Goal: Task Accomplishment & Management: Use online tool/utility

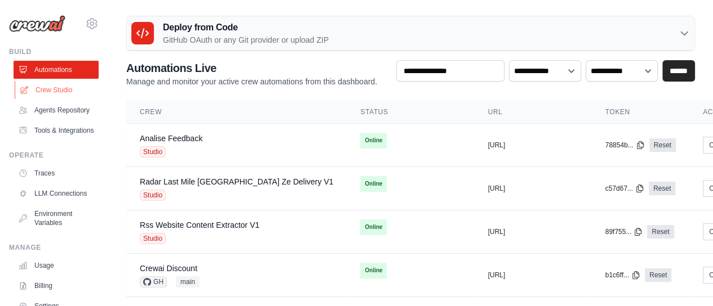
click at [54, 90] on link "Crew Studio" at bounding box center [57, 90] width 85 height 18
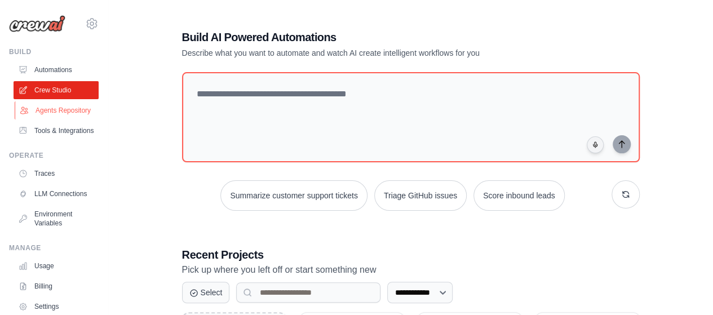
click at [57, 119] on link "Agents Repository" at bounding box center [57, 110] width 85 height 18
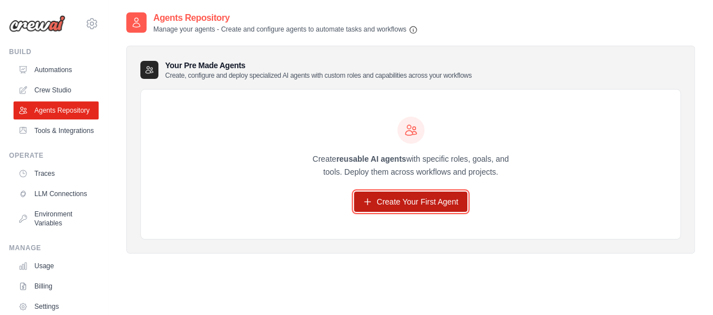
click at [416, 202] on link "Create Your First Agent" at bounding box center [410, 202] width 113 height 20
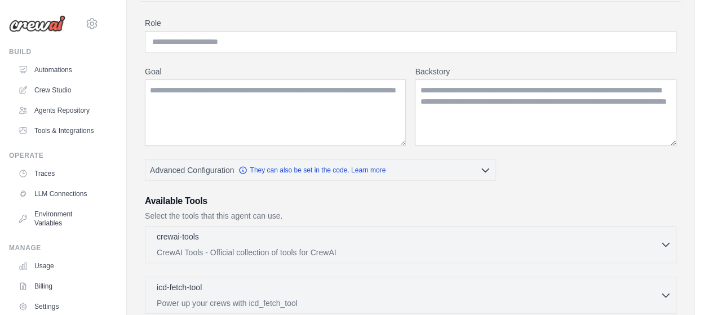
scroll to position [83, 0]
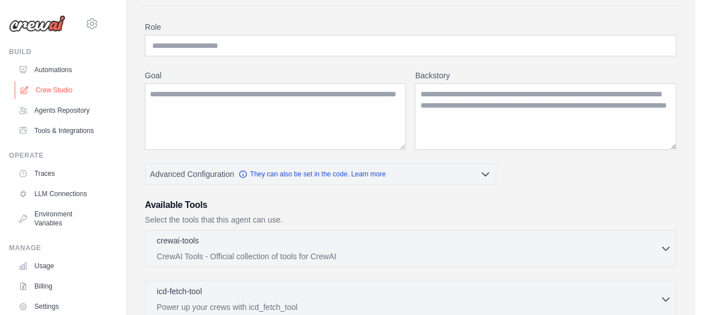
click at [52, 86] on link "Crew Studio" at bounding box center [57, 90] width 85 height 18
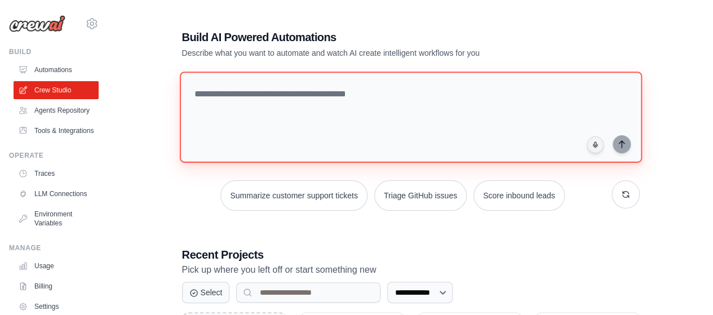
click at [328, 93] on textarea at bounding box center [410, 117] width 462 height 91
click at [291, 104] on textarea at bounding box center [410, 117] width 462 height 91
paste textarea "**********"
type textarea "**********"
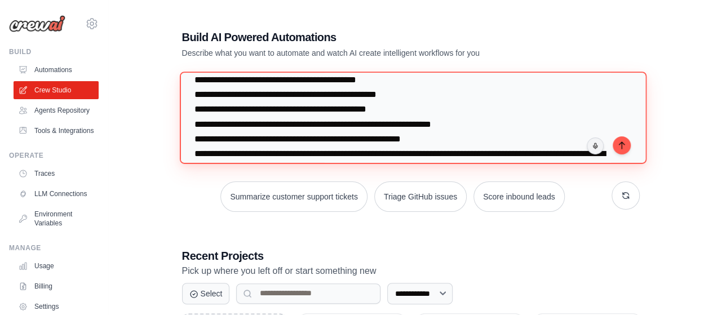
scroll to position [665, 0]
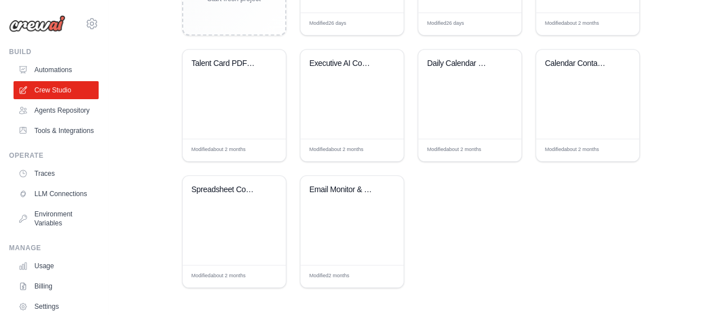
drag, startPoint x: 191, startPoint y: 97, endPoint x: 669, endPoint y: 214, distance: 492.2
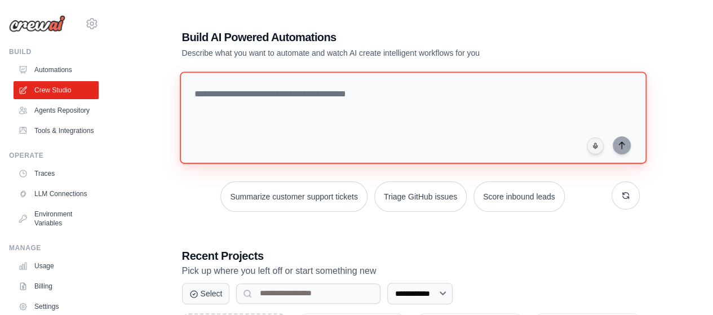
scroll to position [0, 0]
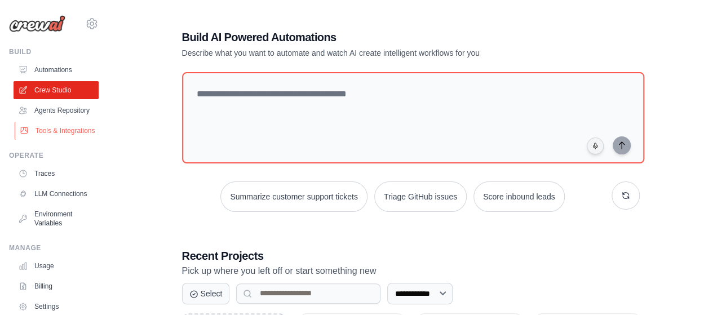
click at [54, 140] on link "Tools & Integrations" at bounding box center [57, 131] width 85 height 18
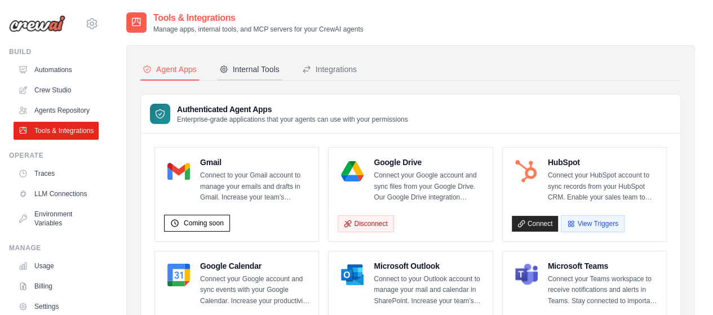
click at [254, 68] on div "Internal Tools" at bounding box center [249, 69] width 60 height 11
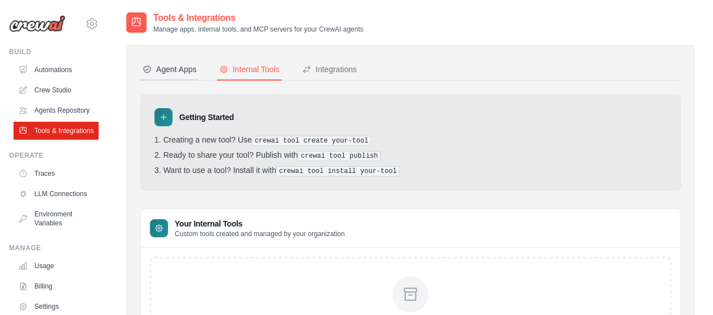
click at [194, 63] on button "Agent Apps" at bounding box center [169, 69] width 59 height 21
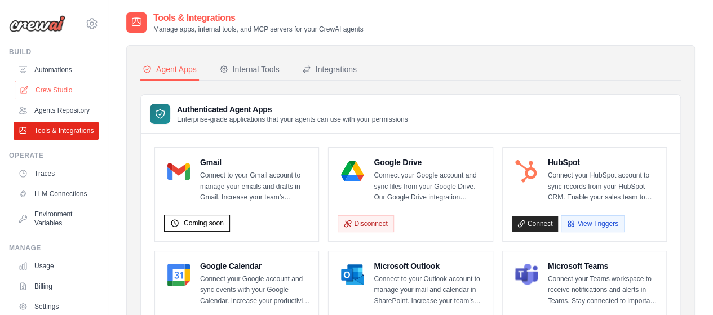
click at [68, 91] on link "Crew Studio" at bounding box center [57, 90] width 85 height 18
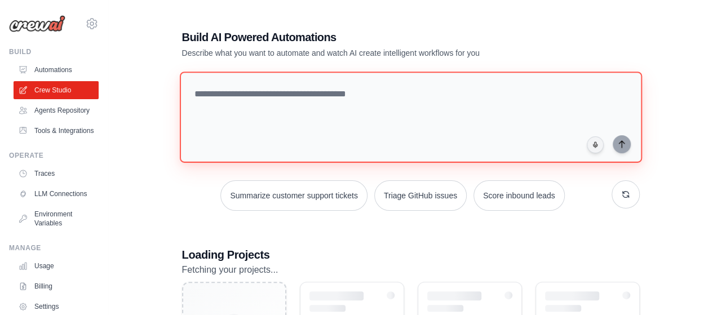
click at [265, 113] on textarea at bounding box center [410, 117] width 462 height 91
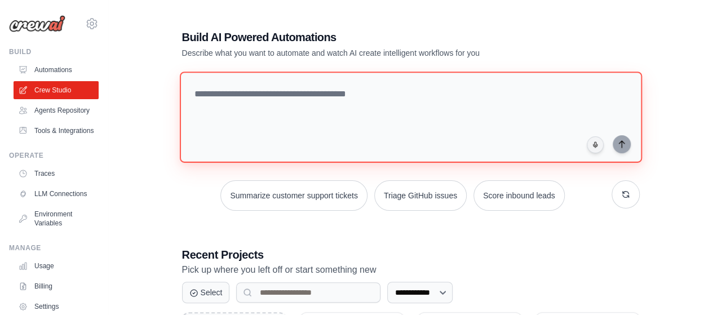
paste textarea "**********"
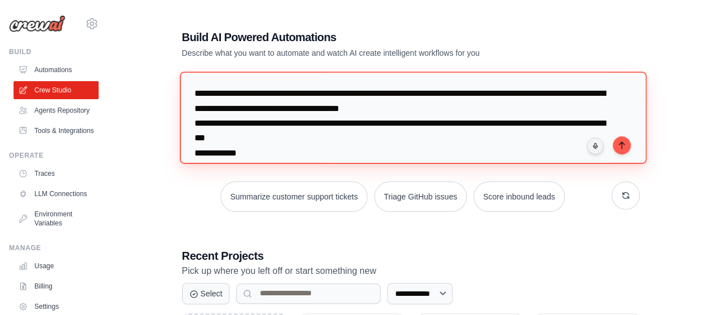
drag, startPoint x: 580, startPoint y: 126, endPoint x: 550, endPoint y: 128, distance: 30.6
click at [550, 128] on textarea "**********" at bounding box center [412, 118] width 466 height 92
click at [309, 129] on textarea "**********" at bounding box center [412, 118] width 466 height 92
drag, startPoint x: 340, startPoint y: 137, endPoint x: 537, endPoint y: 123, distance: 197.2
click at [537, 123] on textarea "**********" at bounding box center [412, 118] width 466 height 92
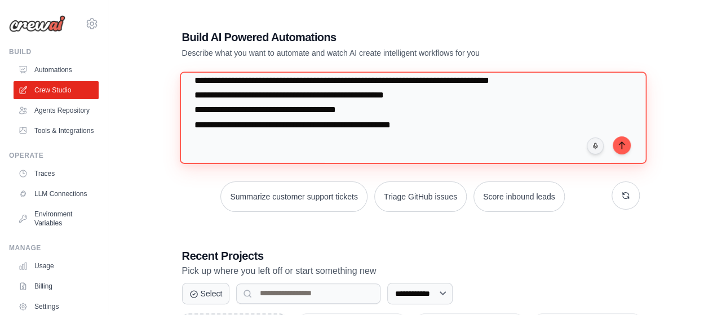
scroll to position [169, 0]
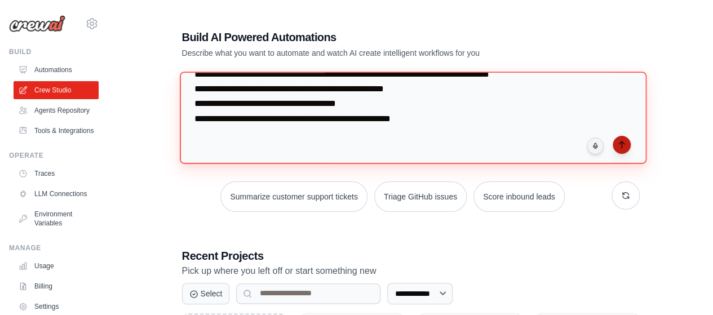
type textarea "**********"
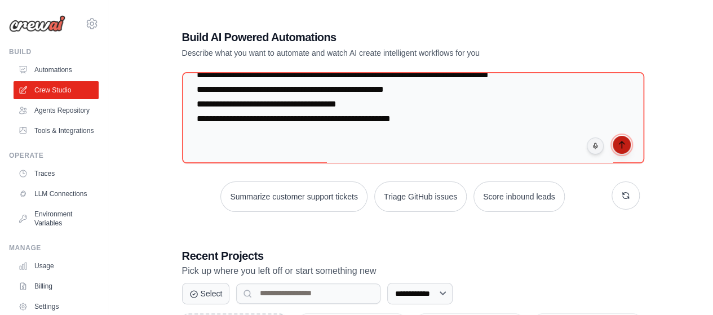
click at [617, 145] on icon "submit" at bounding box center [621, 144] width 9 height 9
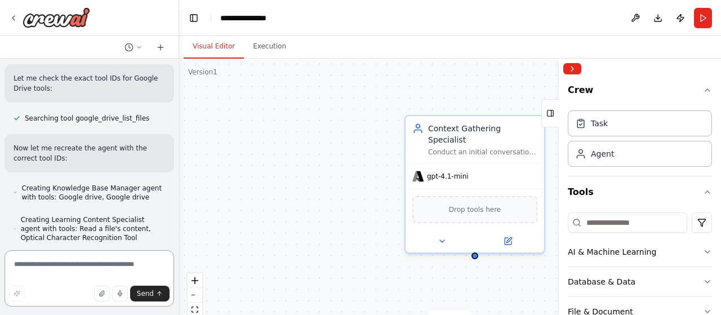
scroll to position [774, 0]
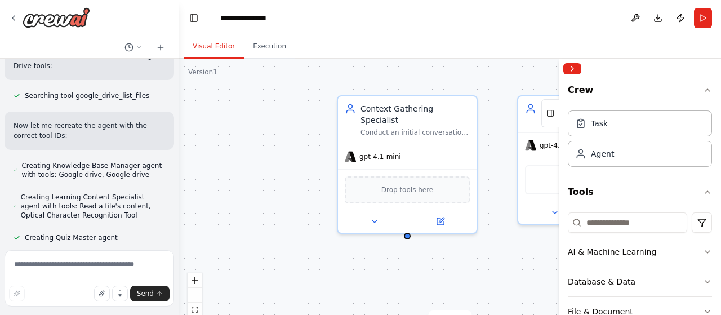
drag, startPoint x: 282, startPoint y: 197, endPoint x: 215, endPoint y: 176, distance: 69.5
click at [215, 176] on div "Context Gathering Specialist Conduct an initial conversation with learners to g…" at bounding box center [450, 200] width 542 height 282
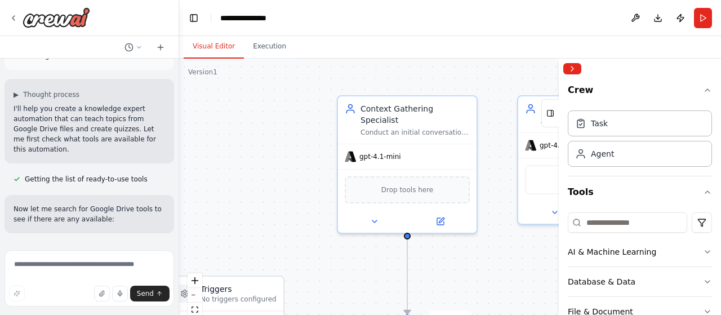
scroll to position [0, 0]
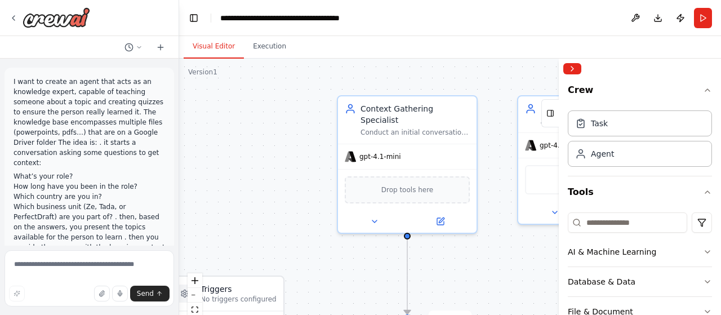
click at [88, 102] on p "I want to create an agent that acts as an knowledge expert, capable of teaching…" at bounding box center [90, 122] width 152 height 91
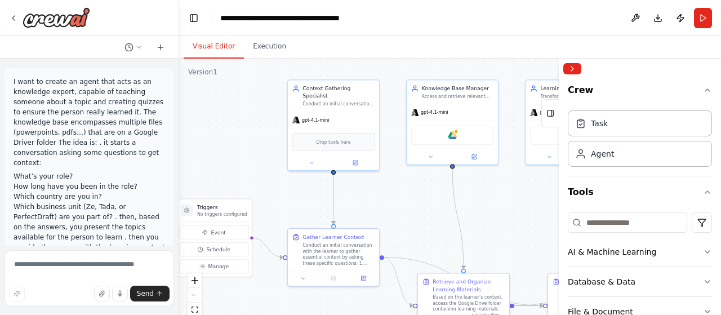
drag, startPoint x: 284, startPoint y: 211, endPoint x: 247, endPoint y: 155, distance: 66.7
click at [247, 155] on div ".deletable-edge-delete-btn { width: 20px; height: 20px; border: 0px solid #ffff…" at bounding box center [450, 200] width 542 height 282
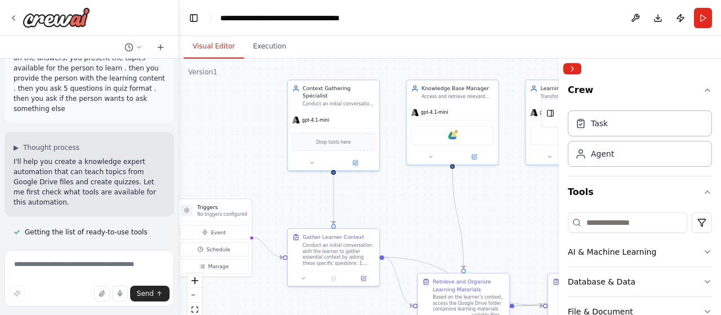
scroll to position [225, 0]
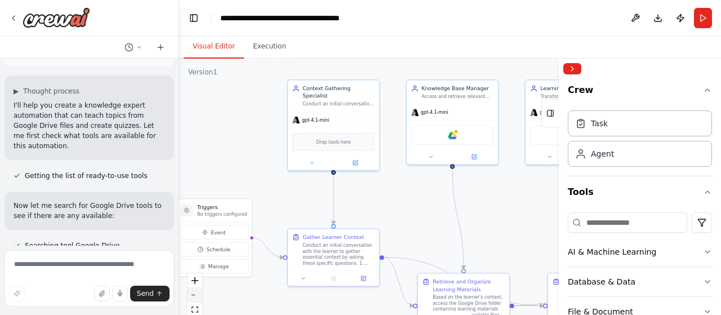
click at [194, 295] on icon "zoom out" at bounding box center [195, 295] width 7 height 1
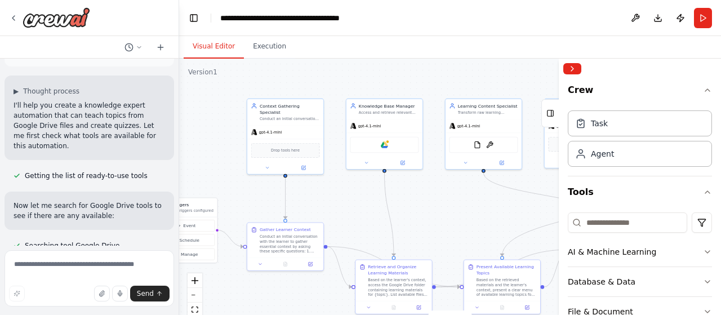
drag, startPoint x: 283, startPoint y: 149, endPoint x: 214, endPoint y: 148, distance: 68.7
click at [214, 148] on div ".deletable-edge-delete-btn { width: 20px; height: 20px; border: 0px solid #ffff…" at bounding box center [450, 200] width 542 height 282
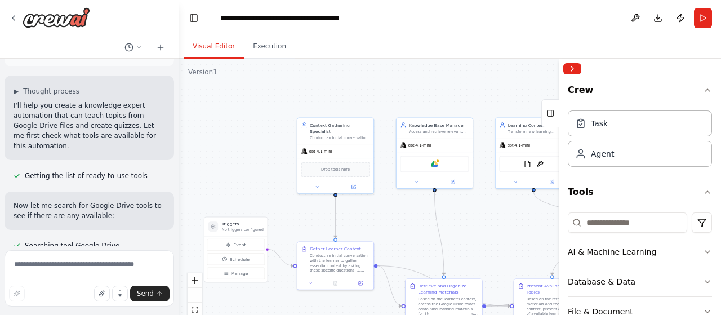
drag, startPoint x: 444, startPoint y: 207, endPoint x: 499, endPoint y: 226, distance: 57.9
click at [499, 226] on div ".deletable-edge-delete-btn { width: 20px; height: 20px; border: 0px solid #ffff…" at bounding box center [450, 200] width 542 height 282
click at [337, 145] on div "gpt-4.1-mini" at bounding box center [337, 150] width 76 height 14
click at [324, 183] on button at bounding box center [318, 185] width 35 height 7
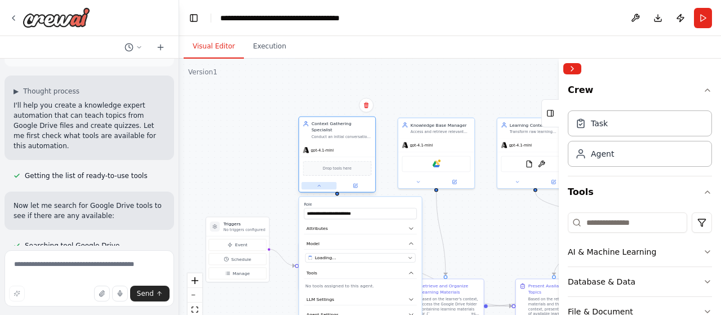
click at [323, 182] on button at bounding box center [318, 185] width 35 height 7
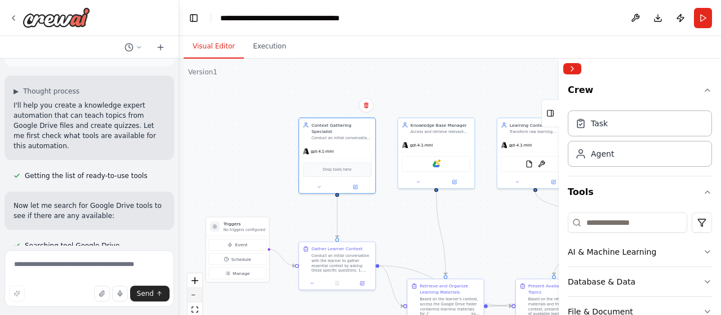
click at [201, 298] on button "zoom out" at bounding box center [195, 295] width 15 height 15
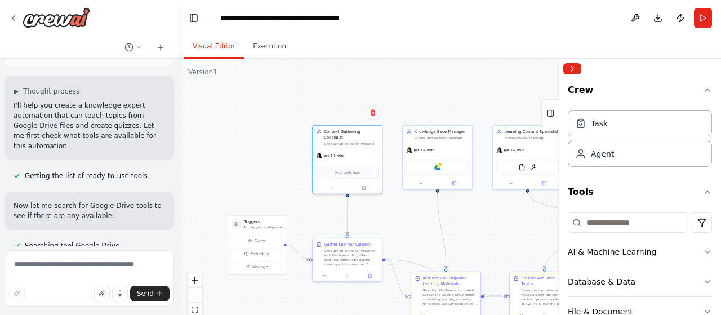
click at [200, 297] on div "React Flow controls" at bounding box center [195, 302] width 15 height 59
click at [195, 296] on div "React Flow controls" at bounding box center [195, 302] width 15 height 59
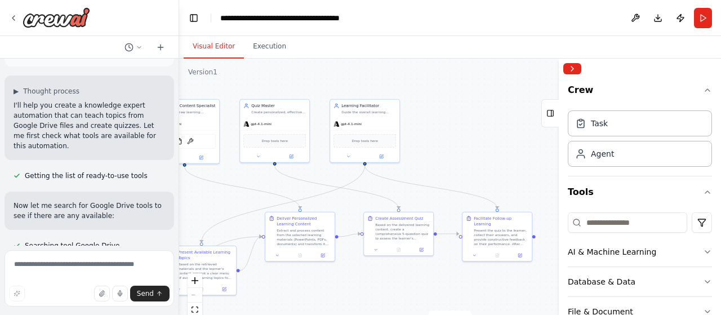
drag, startPoint x: 526, startPoint y: 245, endPoint x: 183, endPoint y: 219, distance: 344.1
click at [183, 219] on div ".deletable-edge-delete-btn { width: 20px; height: 20px; border: 0px solid #ffff…" at bounding box center [450, 200] width 542 height 282
click at [496, 231] on div "Present the quiz to the learner, collect their answers, and provide constructiv…" at bounding box center [501, 235] width 55 height 18
click at [475, 252] on div at bounding box center [497, 254] width 69 height 12
click at [476, 251] on icon at bounding box center [474, 253] width 5 height 5
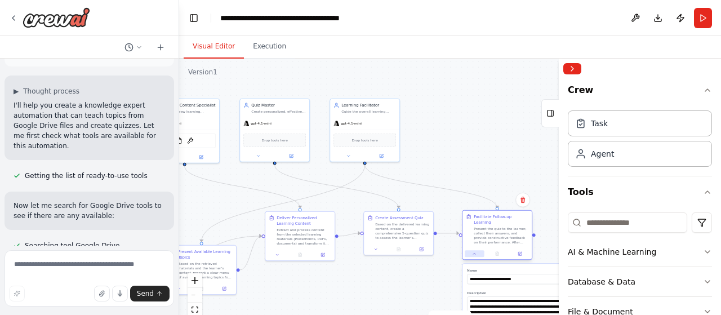
click at [472, 250] on button at bounding box center [474, 253] width 19 height 7
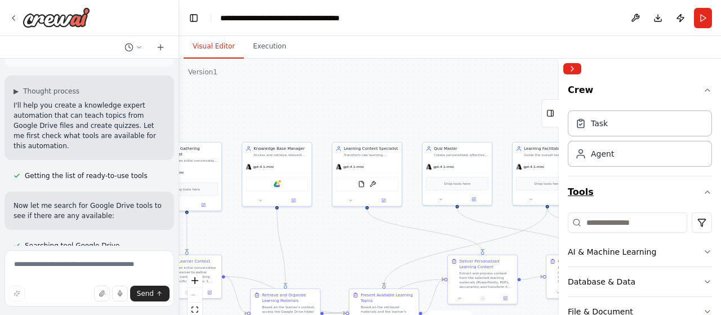
drag, startPoint x: 446, startPoint y: 144, endPoint x: 632, endPoint y: 189, distance: 191.2
click at [646, 192] on div "I want to create an agent that acts as an knowledge expert, capable of teaching…" at bounding box center [360, 157] width 721 height 315
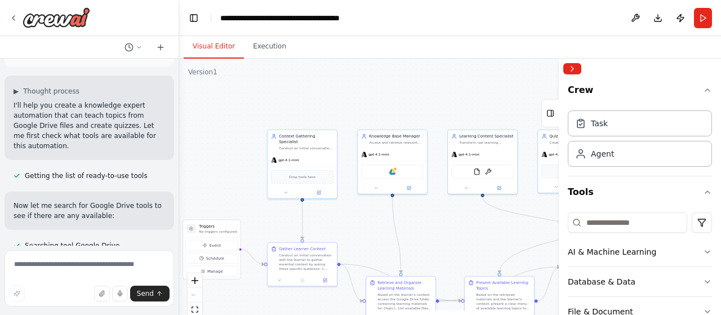
drag, startPoint x: 327, startPoint y: 237, endPoint x: 424, endPoint y: 216, distance: 99.2
click at [428, 219] on div ".deletable-edge-delete-btn { width: 20px; height: 20px; border: 0px solid #ffff…" at bounding box center [450, 200] width 542 height 282
click at [288, 187] on icon at bounding box center [288, 189] width 5 height 5
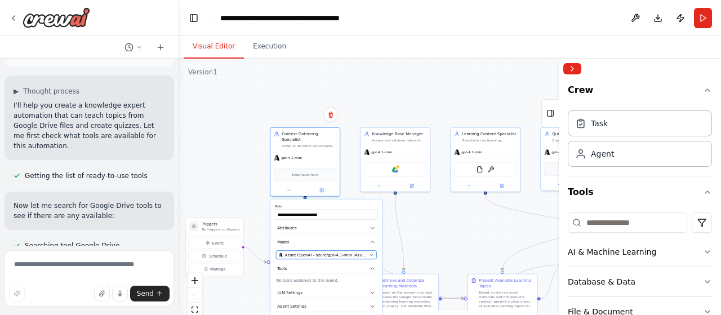
click at [355, 252] on span "Azure OpenAI - azure/gpt-4.1-mini (Azure OpenAI)" at bounding box center [326, 255] width 82 height 6
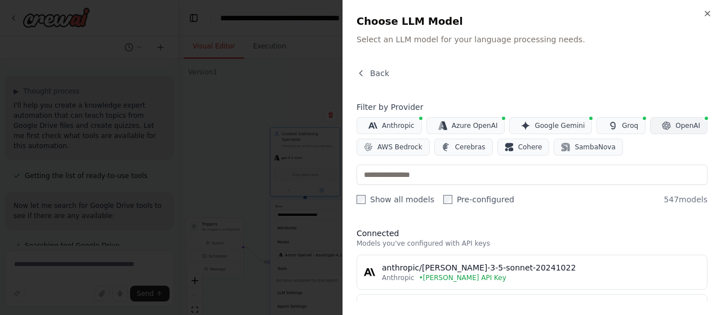
click at [674, 132] on button "OpenAI" at bounding box center [678, 125] width 57 height 17
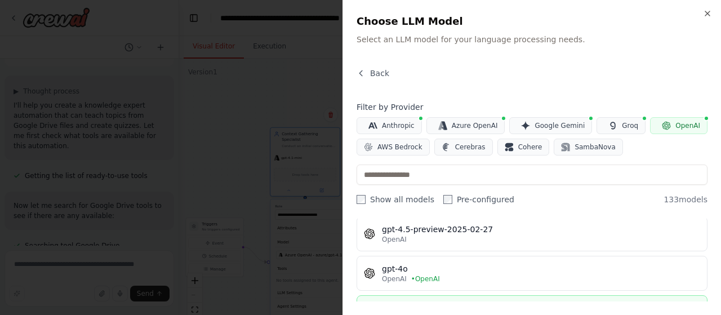
scroll to position [1521, 0]
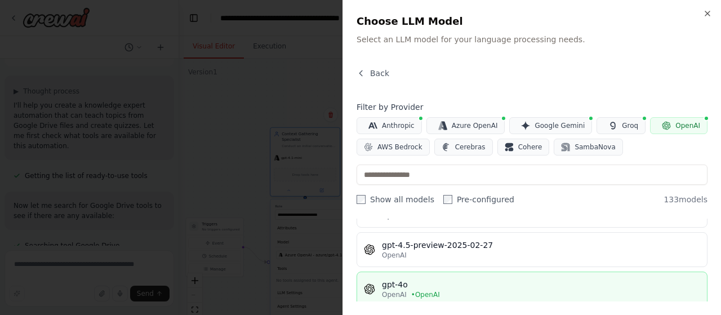
click at [483, 279] on div "gpt-4o" at bounding box center [541, 284] width 318 height 11
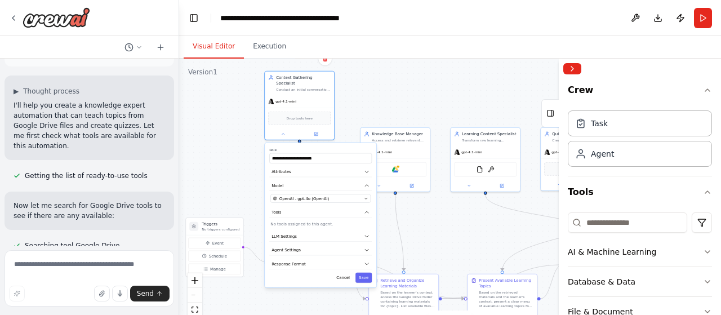
drag, startPoint x: 348, startPoint y: 198, endPoint x: 346, endPoint y: 136, distance: 62.6
click at [346, 136] on div ".deletable-edge-delete-btn { width: 20px; height: 20px; border: 0px solid #ffff…" at bounding box center [450, 200] width 542 height 282
click at [367, 233] on icon "button" at bounding box center [367, 236] width 6 height 6
click at [364, 273] on button "Save" at bounding box center [363, 278] width 16 height 10
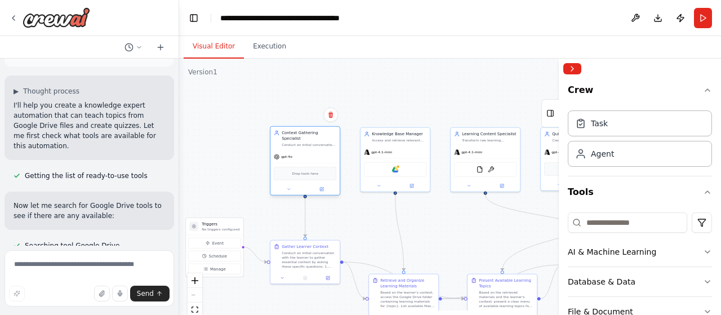
drag, startPoint x: 304, startPoint y: 87, endPoint x: 310, endPoint y: 144, distance: 56.6
click at [310, 144] on div "Context Gathering Specialist Conduct an initial conversation with learners to g…" at bounding box center [304, 139] width 69 height 24
click at [380, 183] on icon at bounding box center [378, 185] width 5 height 5
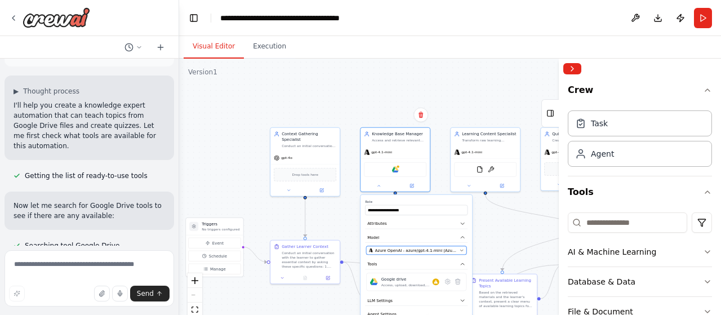
click at [461, 246] on button "Azure OpenAI - azure/gpt-4.1-mini (Azure OpenAI)" at bounding box center [416, 250] width 100 height 8
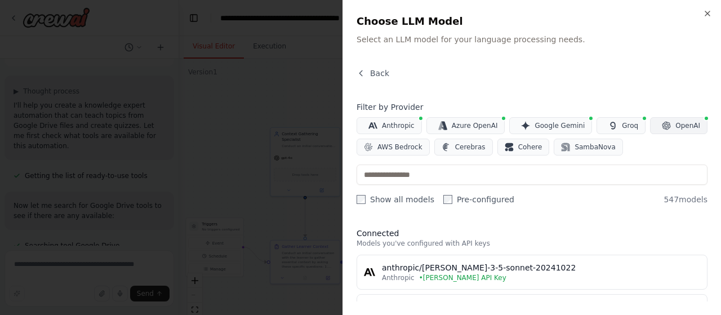
click at [675, 123] on span "OpenAI" at bounding box center [687, 125] width 25 height 9
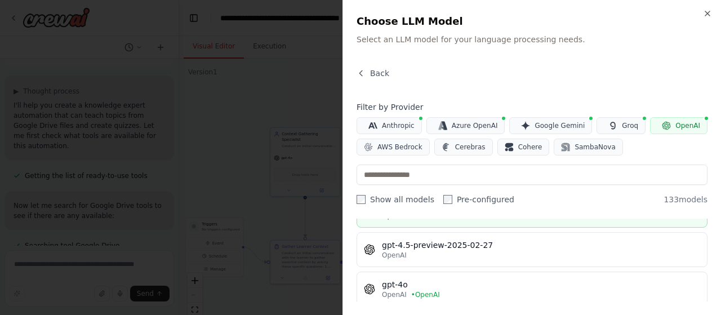
scroll to position [1577, 0]
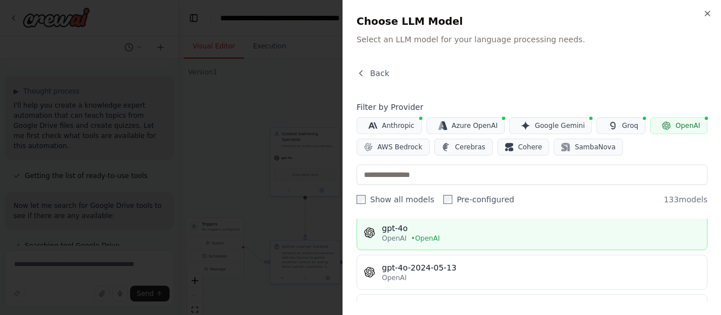
click at [447, 234] on div "OpenAI • OpenAI" at bounding box center [541, 238] width 318 height 9
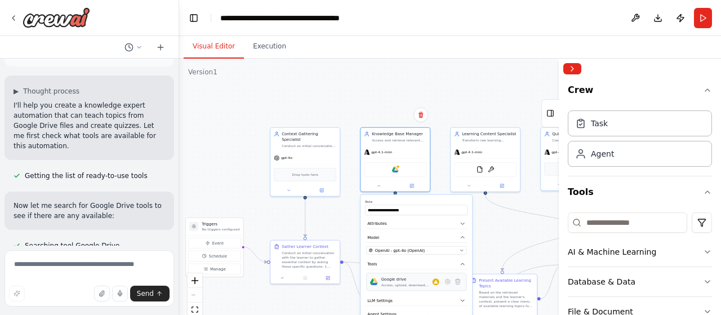
click at [442, 290] on div "Google drive Access, upload, download, and manage files and folders in Google D…" at bounding box center [416, 282] width 100 height 18
click at [450, 283] on icon at bounding box center [447, 281] width 7 height 7
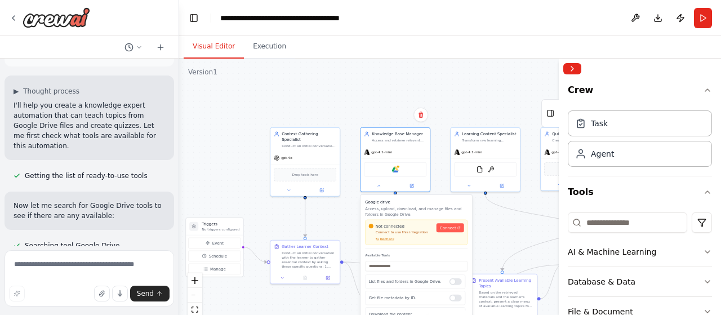
click at [451, 223] on div "Not connected Connect to use this integration Recheck Connect" at bounding box center [416, 232] width 103 height 25
click at [453, 230] on span "Connect" at bounding box center [448, 228] width 16 height 6
click at [447, 227] on span "Connect" at bounding box center [448, 228] width 16 height 6
click at [384, 241] on span "Recheck" at bounding box center [387, 239] width 14 height 5
drag, startPoint x: 56, startPoint y: 20, endPoint x: 462, endPoint y: 14, distance: 405.6
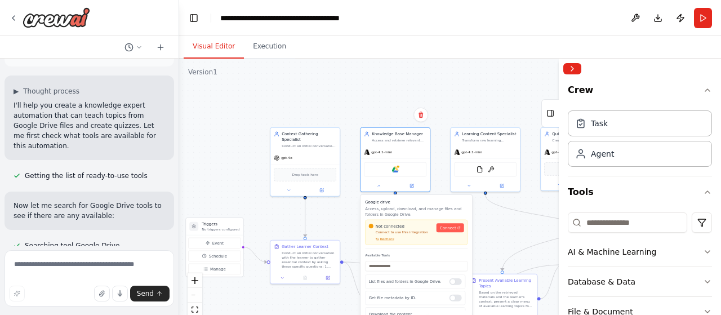
click at [462, 14] on header "**********" at bounding box center [450, 18] width 542 height 36
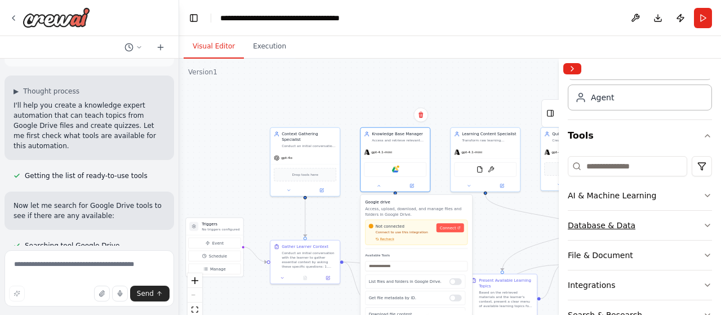
click at [703, 223] on icon "button" at bounding box center [707, 225] width 9 height 9
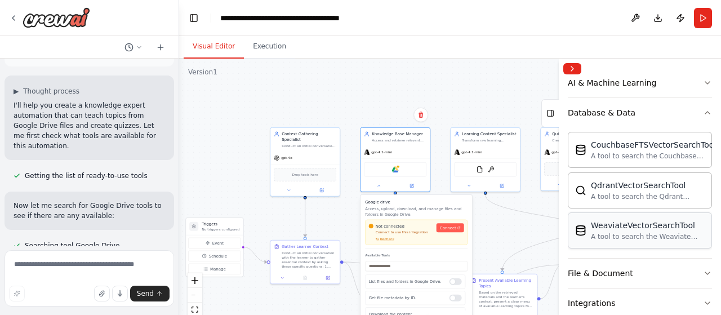
scroll to position [276, 0]
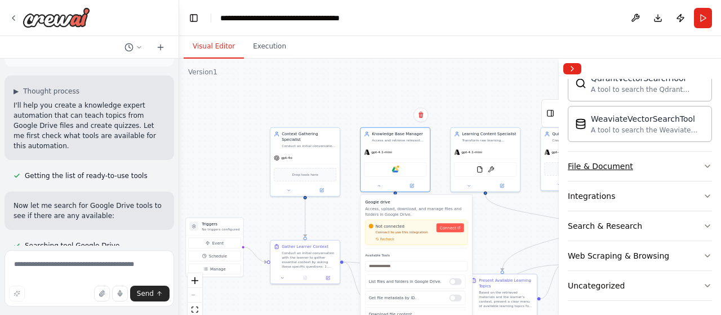
click at [693, 157] on button "File & Document" at bounding box center [640, 166] width 144 height 29
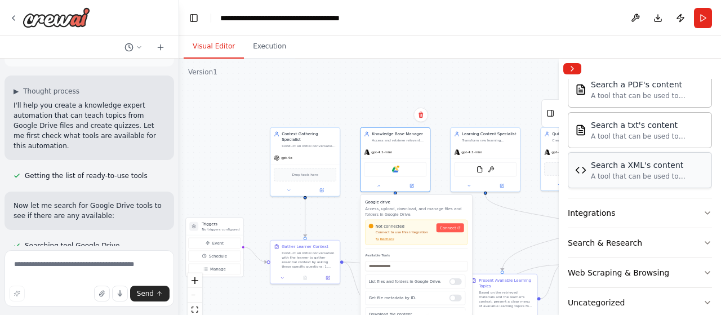
scroll to position [607, 0]
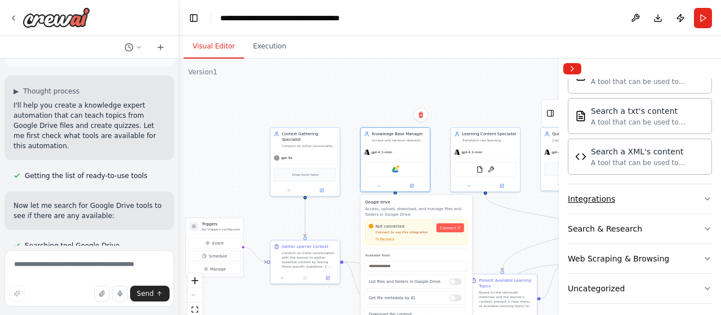
click at [694, 192] on button "Integrations" at bounding box center [640, 198] width 144 height 29
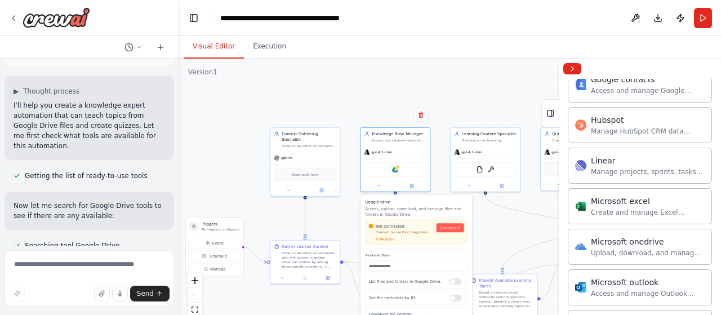
scroll to position [1017, 0]
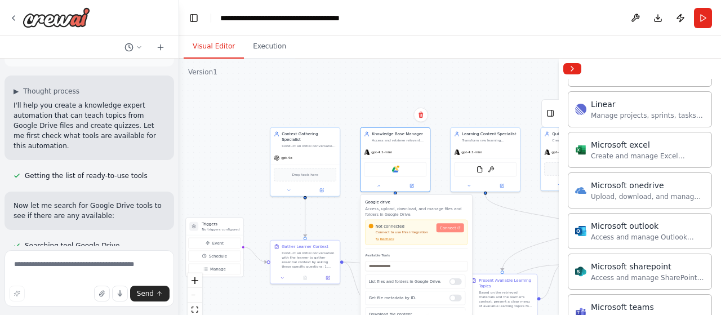
click at [451, 228] on span "Connect" at bounding box center [448, 228] width 16 height 6
click at [383, 238] on span "Recheck" at bounding box center [387, 239] width 14 height 5
click at [377, 241] on button "Recheck" at bounding box center [381, 239] width 25 height 5
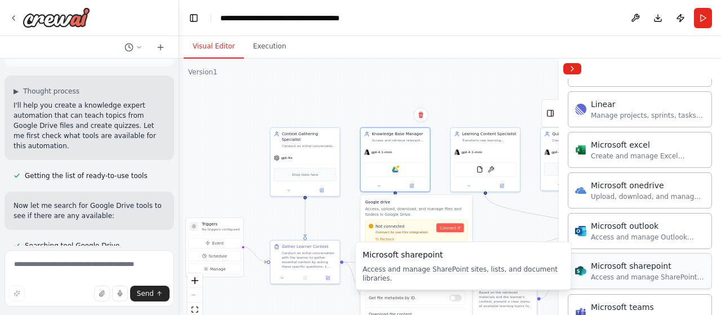
click at [641, 274] on div "Microsoft sharepoint Access and manage SharePoint sites, lists, and document li…" at bounding box center [640, 271] width 144 height 36
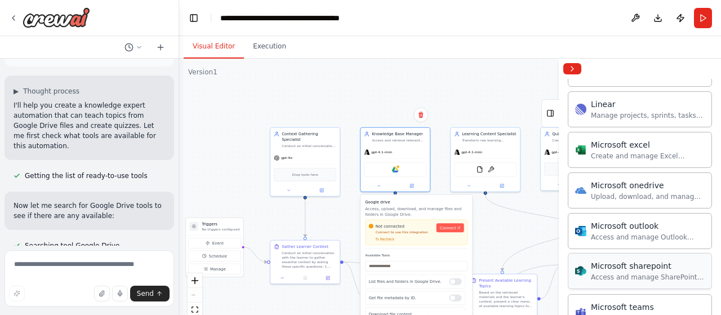
click at [612, 261] on div "Microsoft sharepoint" at bounding box center [648, 265] width 114 height 11
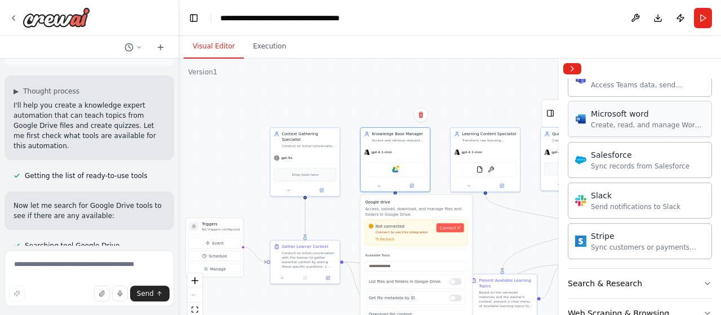
scroll to position [1299, 0]
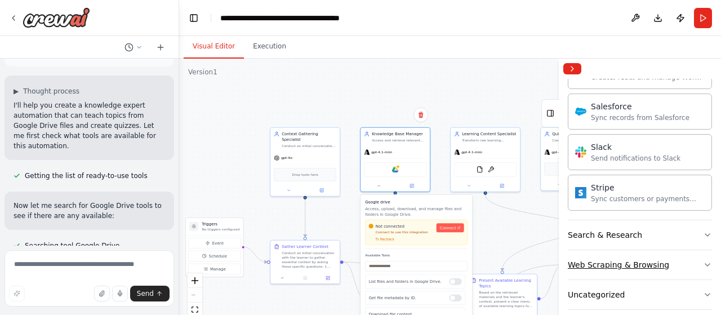
click at [623, 250] on button "Web Scraping & Browsing" at bounding box center [640, 264] width 144 height 29
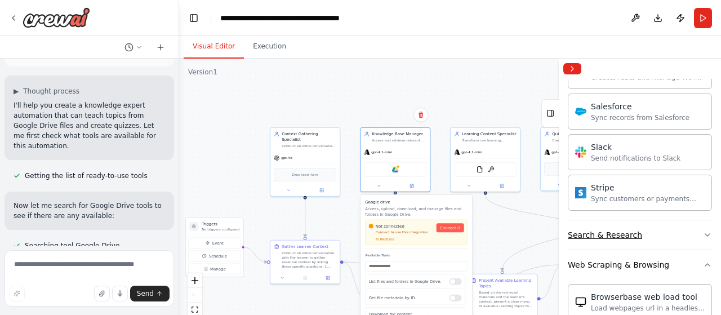
click at [628, 229] on div "Search & Research" at bounding box center [605, 234] width 74 height 11
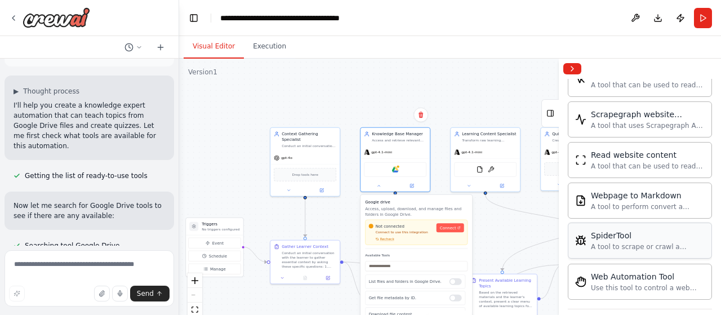
scroll to position [2482, 0]
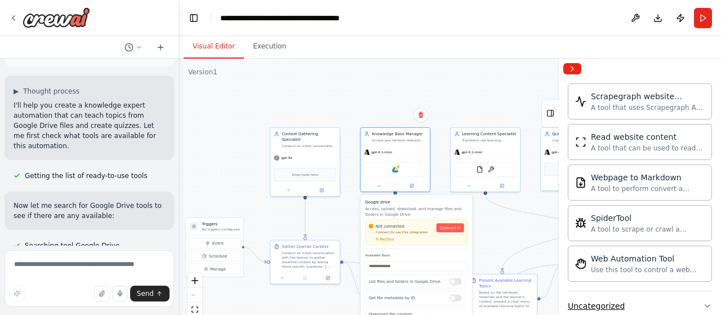
click at [617, 300] on div "Uncategorized" at bounding box center [596, 305] width 57 height 11
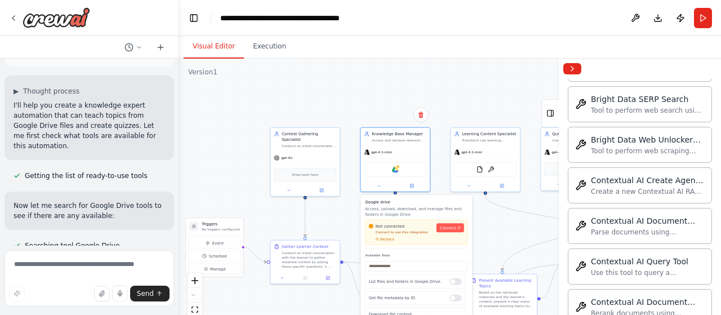
scroll to position [2876, 0]
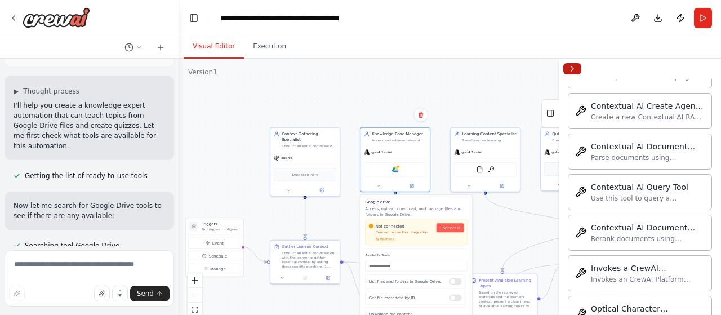
click at [567, 65] on button "Collapse right sidebar" at bounding box center [572, 68] width 18 height 11
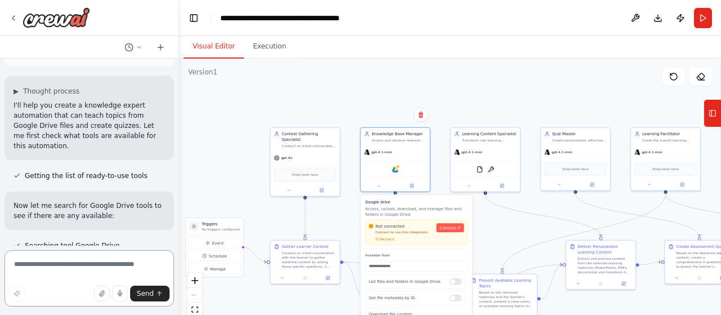
click at [97, 269] on textarea at bounding box center [90, 278] width 170 height 56
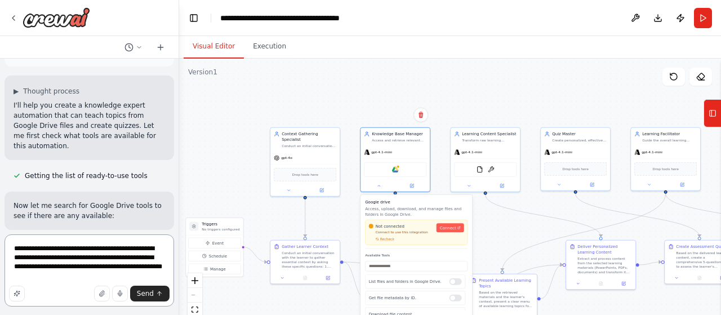
type textarea "**********"
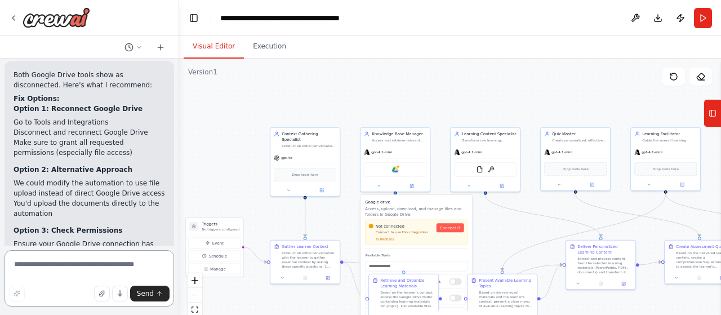
scroll to position [2447, 0]
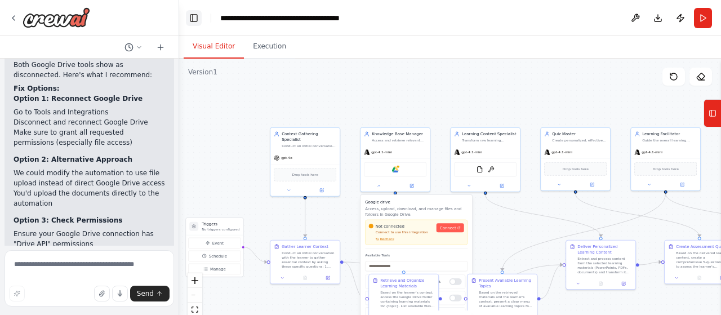
click at [195, 19] on button "Toggle Left Sidebar" at bounding box center [194, 18] width 16 height 16
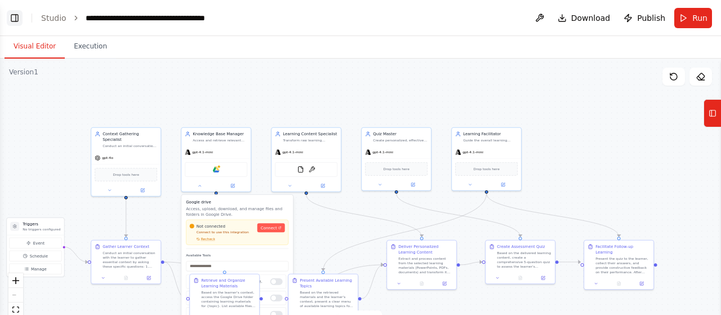
click at [17, 17] on button "Toggle Left Sidebar" at bounding box center [15, 18] width 16 height 16
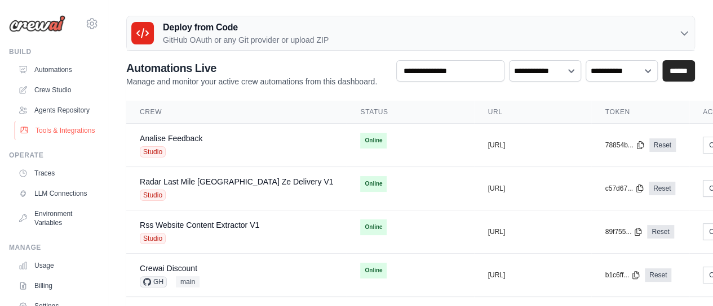
click at [46, 135] on link "Tools & Integrations" at bounding box center [57, 131] width 85 height 18
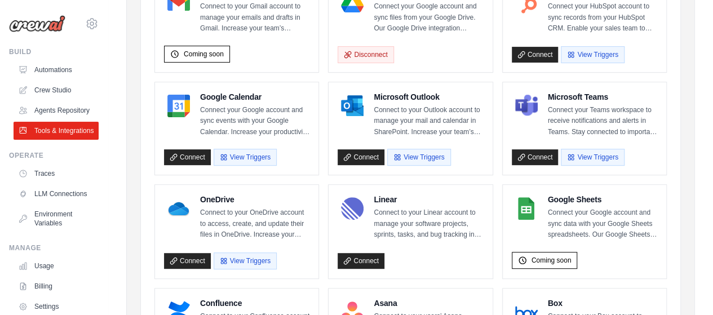
scroll to position [56, 0]
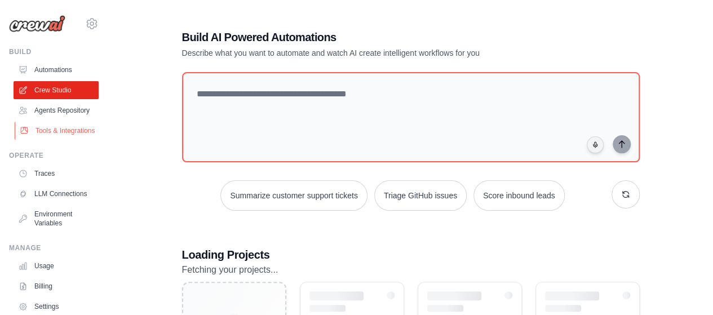
click at [44, 140] on link "Tools & Integrations" at bounding box center [57, 131] width 85 height 18
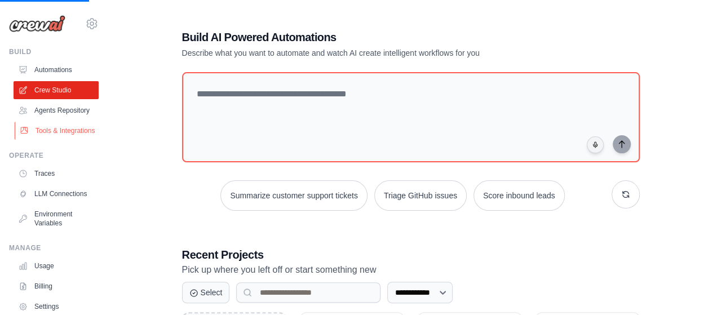
click at [44, 140] on link "Tools & Integrations" at bounding box center [57, 131] width 85 height 18
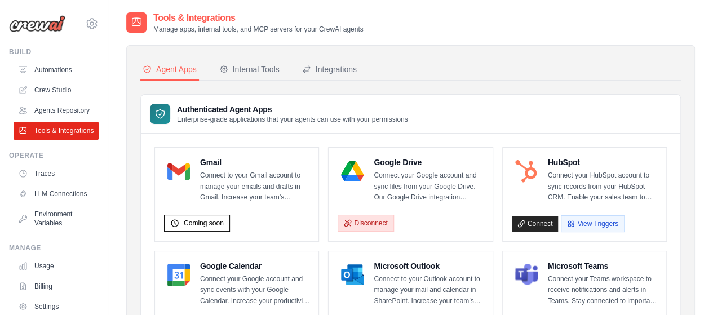
click at [352, 217] on button "Disconnect" at bounding box center [365, 223] width 56 height 17
click at [381, 224] on button "Disconnect" at bounding box center [365, 223] width 56 height 17
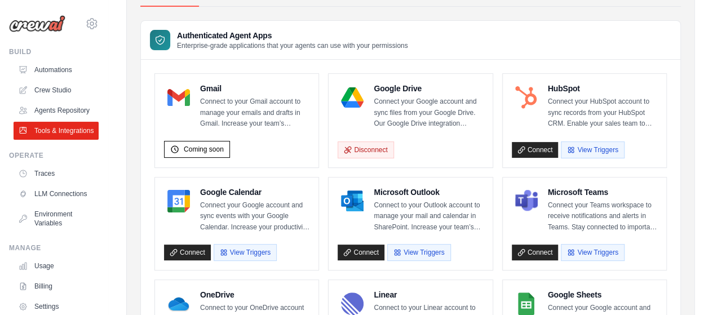
scroll to position [56, 0]
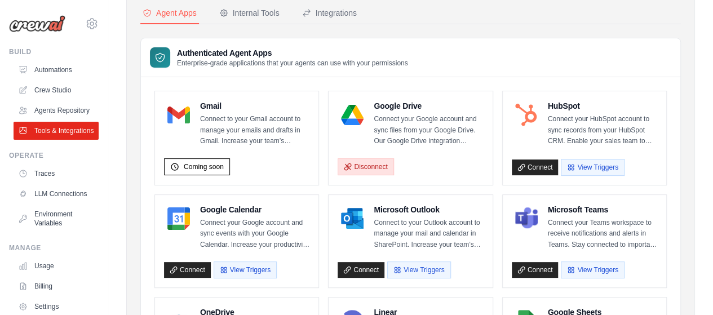
click at [381, 170] on button "Disconnect" at bounding box center [365, 166] width 56 height 17
click at [362, 166] on button "Disconnect" at bounding box center [365, 166] width 56 height 17
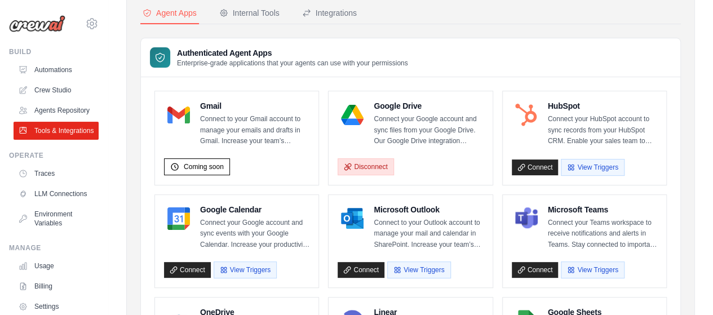
click at [362, 166] on button "Disconnect" at bounding box center [365, 166] width 56 height 17
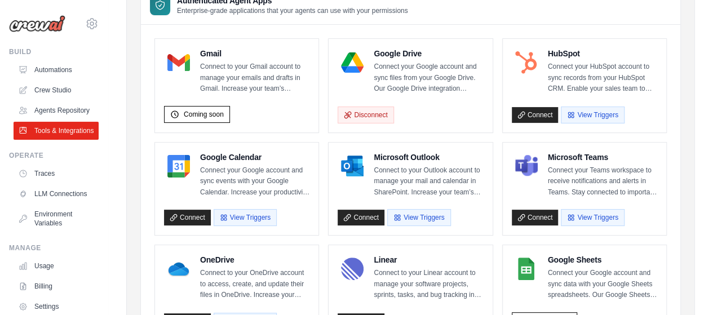
scroll to position [169, 0]
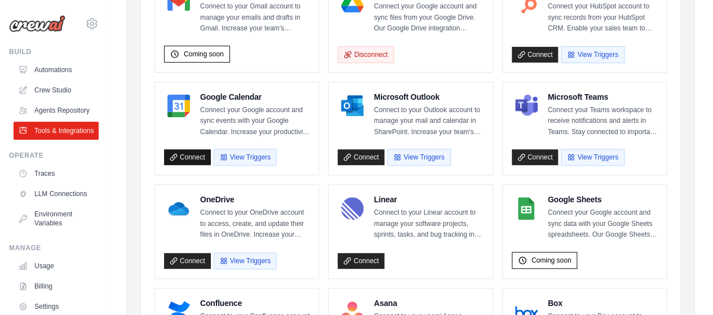
click at [189, 158] on link "Connect" at bounding box center [187, 157] width 47 height 16
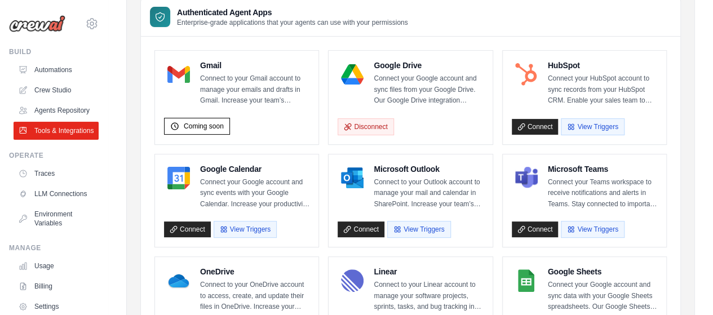
scroll to position [169, 0]
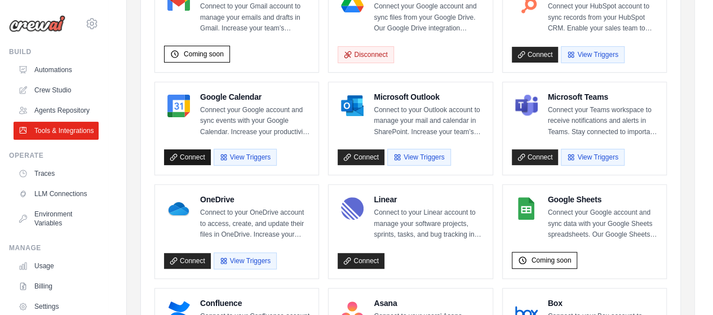
click at [197, 157] on link "Connect" at bounding box center [187, 157] width 47 height 16
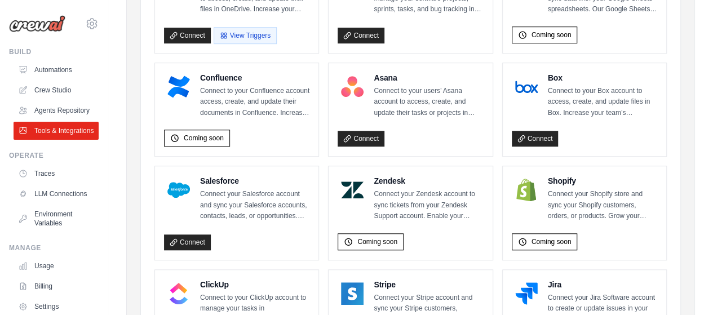
scroll to position [620, 0]
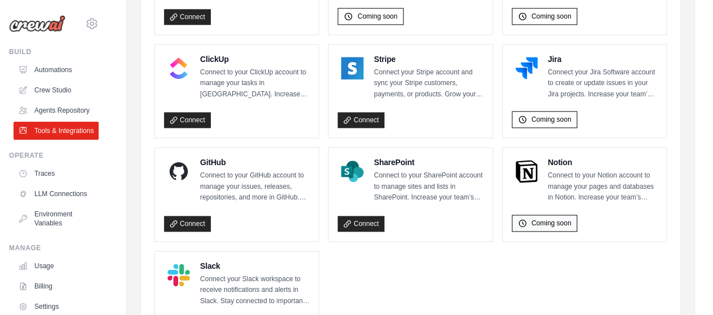
click at [536, 219] on span "Coming soon" at bounding box center [551, 223] width 40 height 9
click at [381, 217] on link "Connect" at bounding box center [360, 224] width 47 height 16
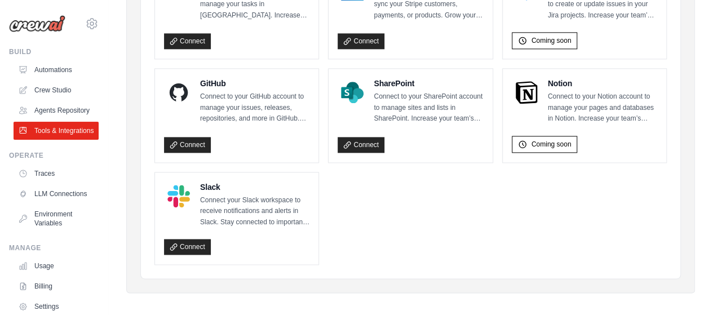
scroll to position [699, 0]
click at [365, 143] on link "Connect" at bounding box center [360, 145] width 47 height 16
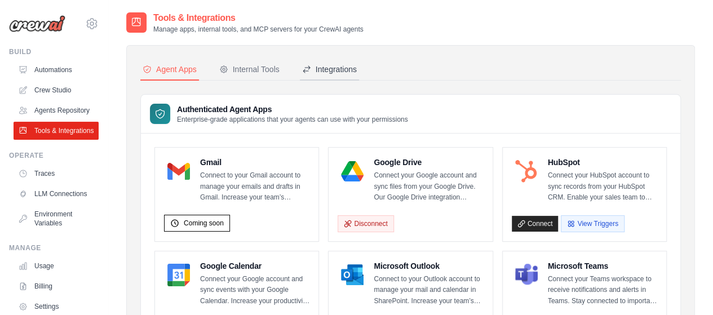
click at [334, 75] on button "Integrations" at bounding box center [329, 69] width 59 height 21
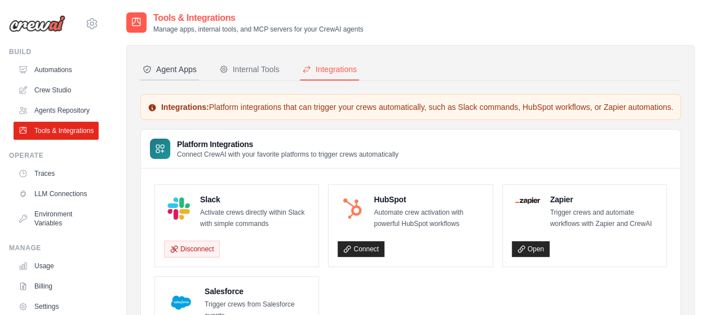
click at [180, 76] on button "Agent Apps" at bounding box center [169, 69] width 59 height 21
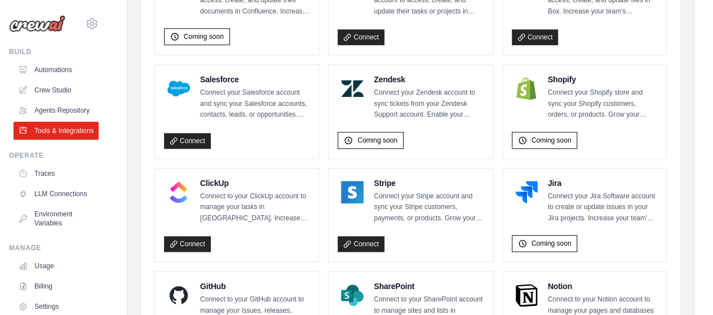
scroll to position [563, 0]
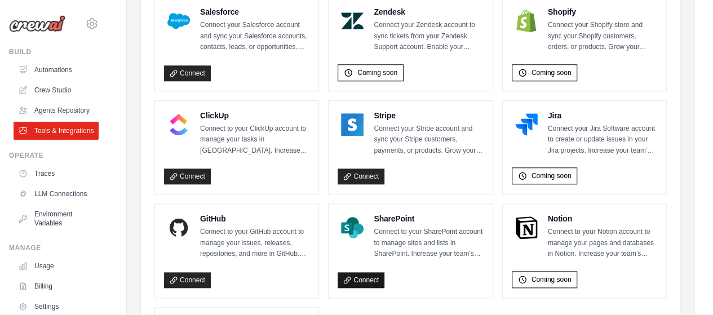
click at [359, 276] on link "Connect" at bounding box center [360, 280] width 47 height 16
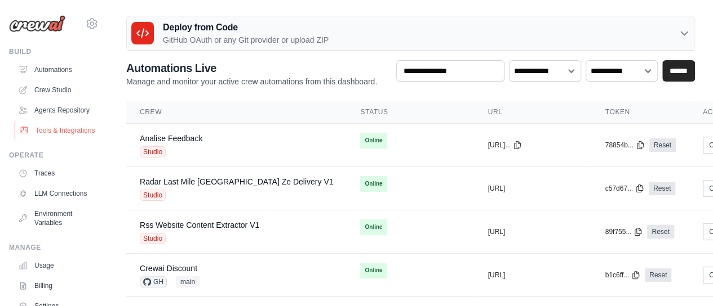
click at [57, 140] on link "Tools & Integrations" at bounding box center [57, 131] width 85 height 18
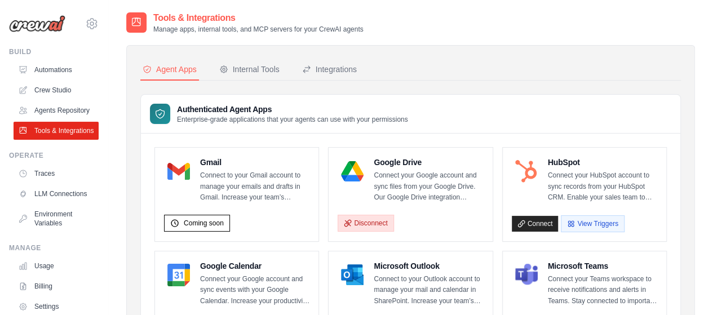
click at [368, 223] on button "Disconnect" at bounding box center [365, 223] width 56 height 17
click at [214, 221] on span "Coming soon" at bounding box center [204, 223] width 40 height 9
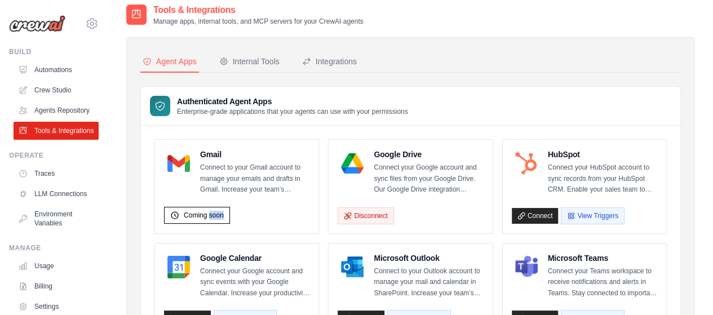
scroll to position [56, 0]
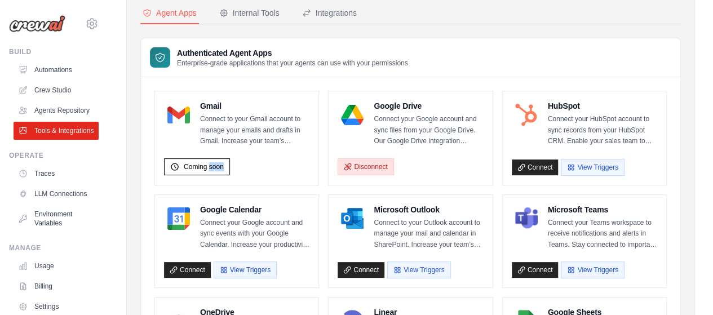
click at [377, 163] on button "Disconnect" at bounding box center [365, 166] width 56 height 17
click at [176, 271] on icon at bounding box center [174, 270] width 8 height 8
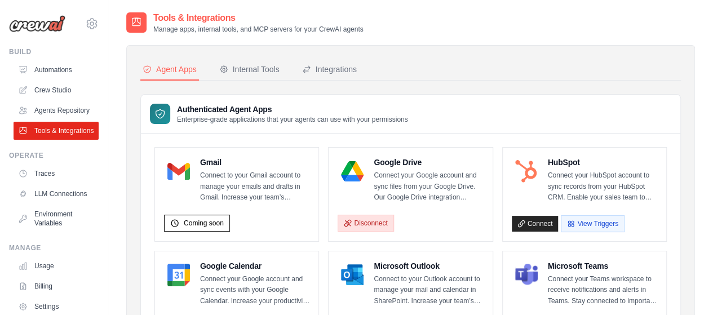
click at [366, 224] on button "Disconnect" at bounding box center [365, 223] width 56 height 17
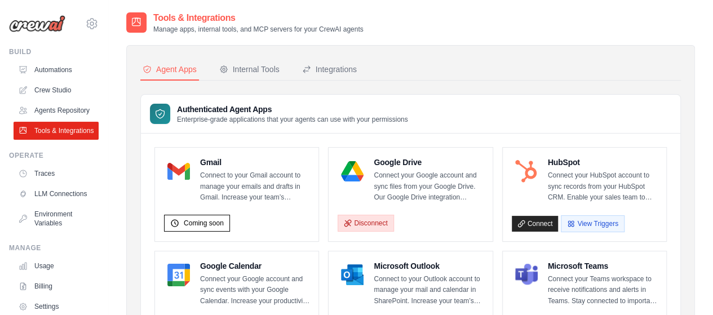
click at [366, 224] on button "Disconnect" at bounding box center [365, 223] width 56 height 17
drag, startPoint x: 378, startPoint y: 221, endPoint x: 356, endPoint y: 132, distance: 91.7
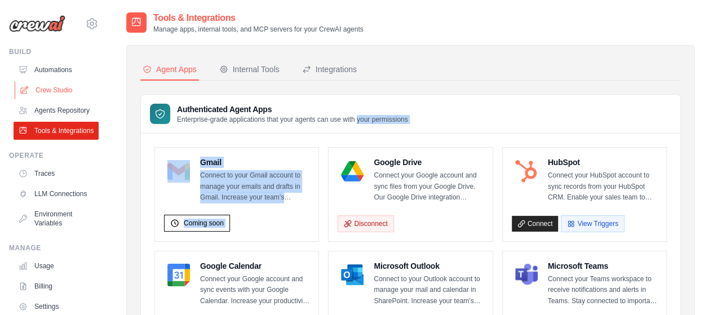
click at [56, 95] on link "Crew Studio" at bounding box center [57, 90] width 85 height 18
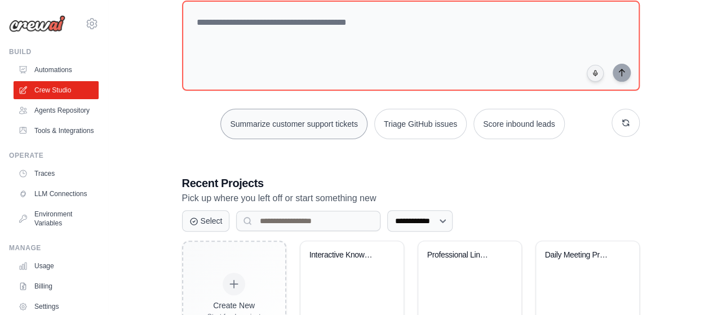
scroll to position [113, 0]
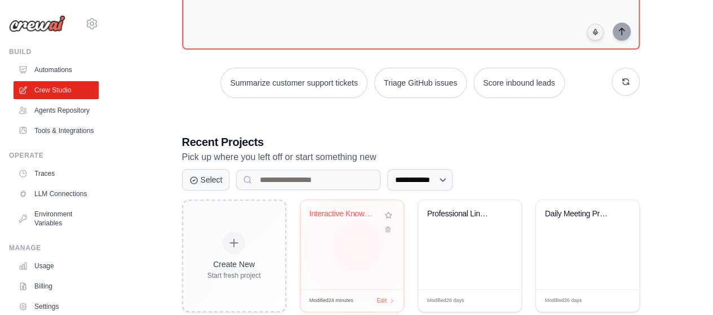
click at [357, 244] on div "Interactive Knowledge Expert & Quiz..." at bounding box center [351, 244] width 103 height 89
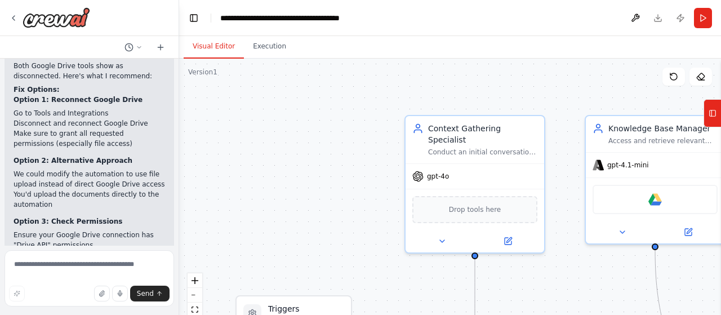
scroll to position [2447, 0]
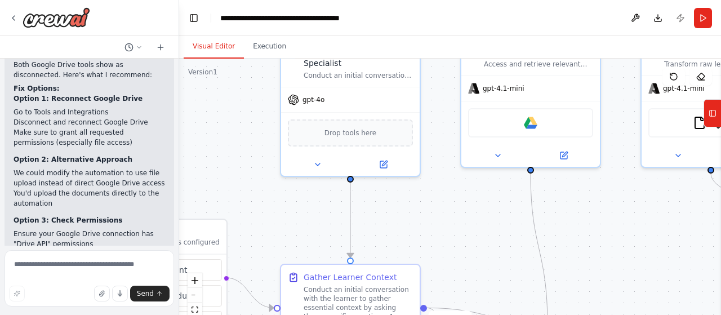
drag, startPoint x: 350, startPoint y: 238, endPoint x: 203, endPoint y: 214, distance: 148.6
click at [203, 214] on div ".deletable-edge-delete-btn { width: 20px; height: 20px; border: 0px solid #ffff…" at bounding box center [450, 200] width 542 height 282
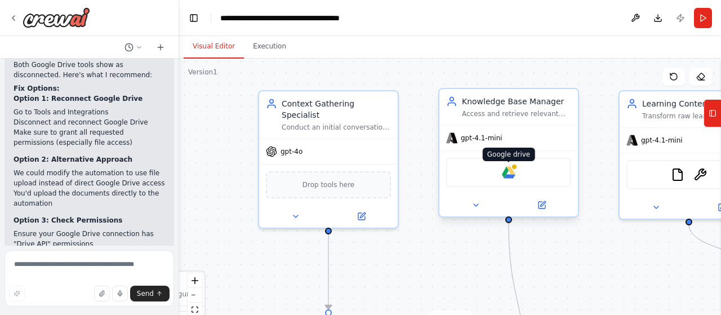
click at [506, 176] on img at bounding box center [509, 173] width 14 height 14
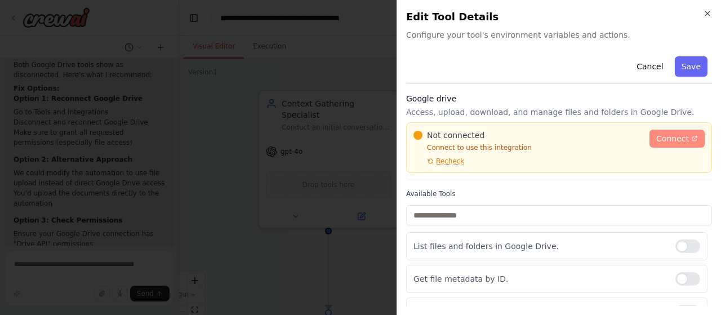
click at [669, 143] on span "Connect" at bounding box center [672, 138] width 33 height 11
